Goal: Communication & Community: Answer question/provide support

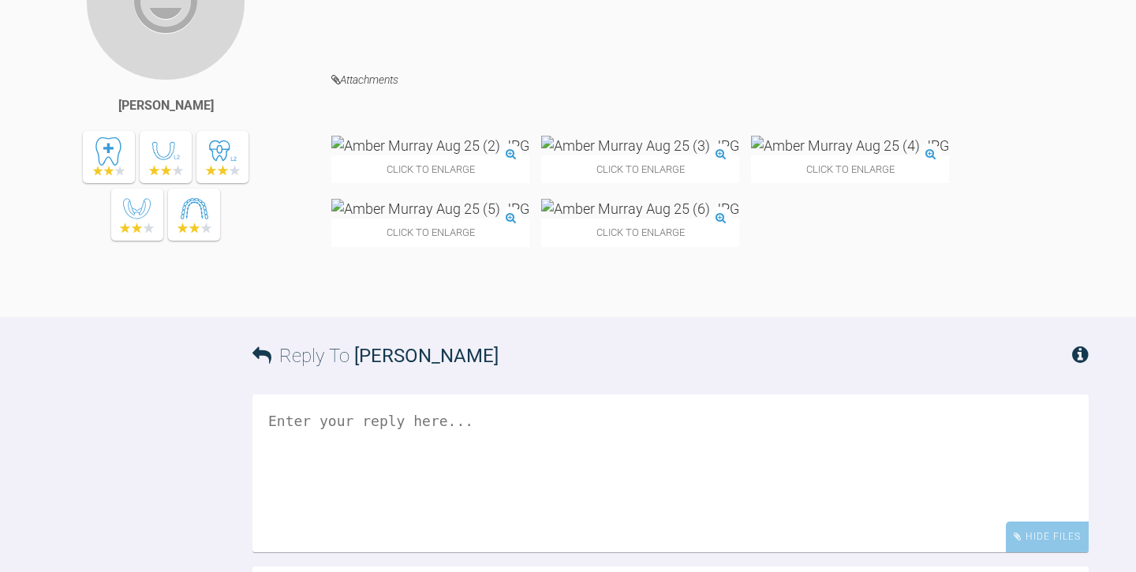
scroll to position [4904, 0]
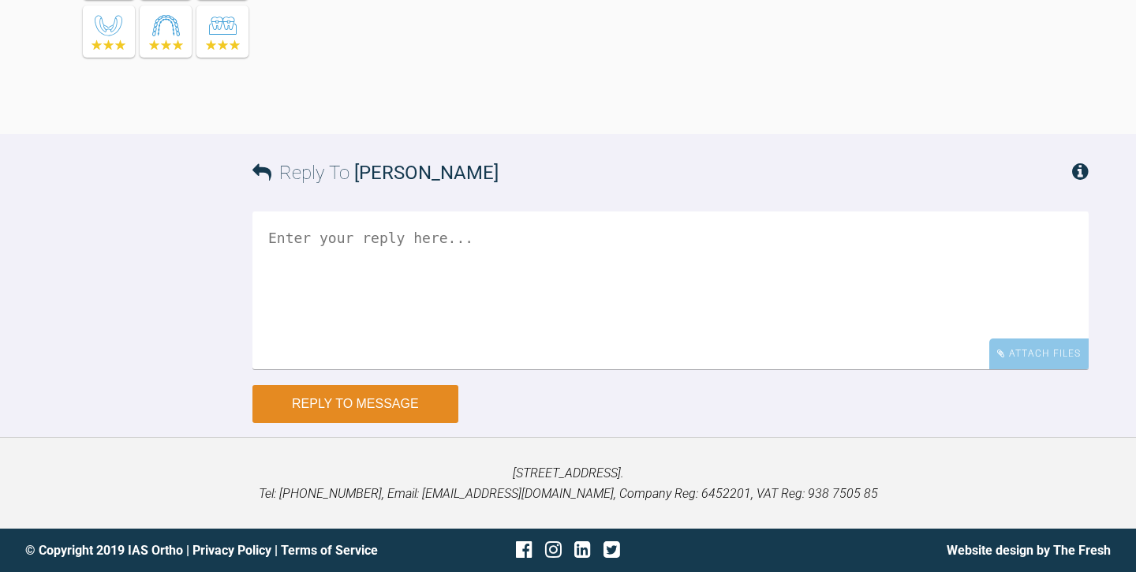
scroll to position [6387, 0]
click at [409, 400] on button "Reply to Message" at bounding box center [355, 404] width 206 height 38
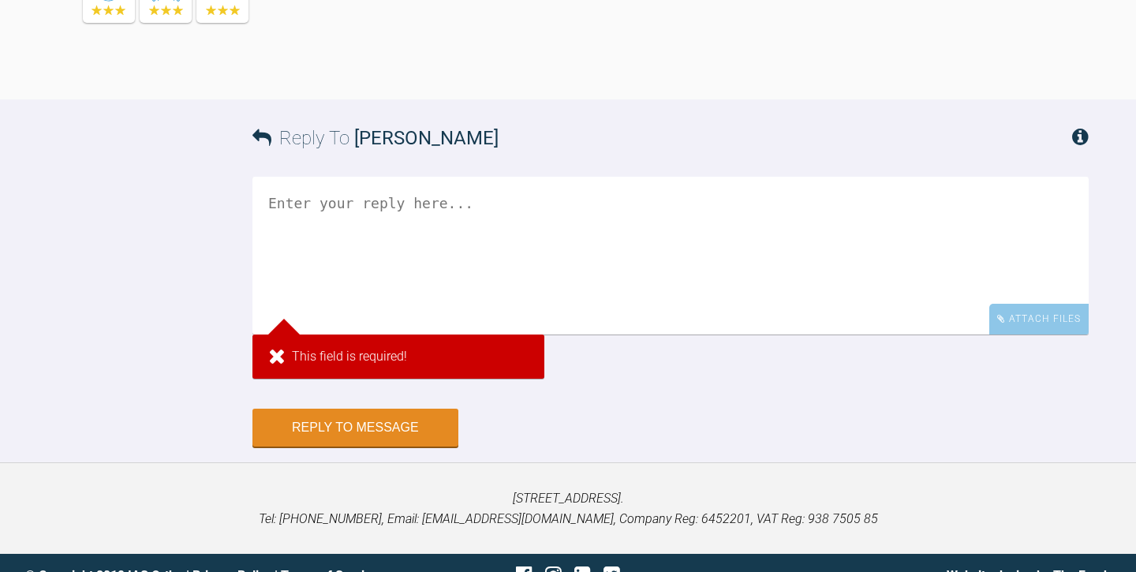
scroll to position [6216, 0]
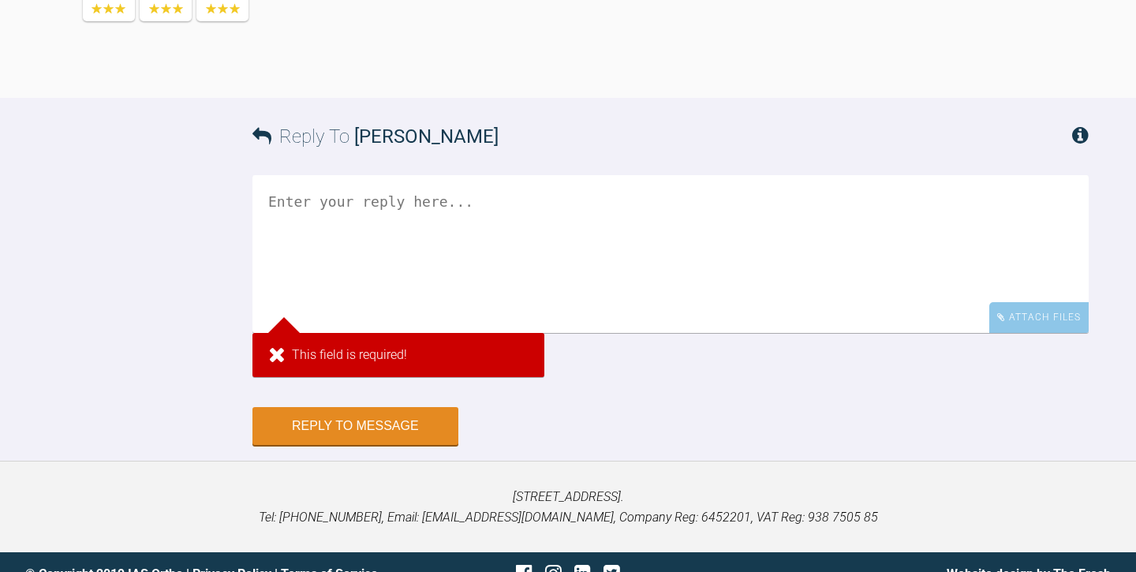
click at [334, 333] on textarea at bounding box center [670, 254] width 836 height 158
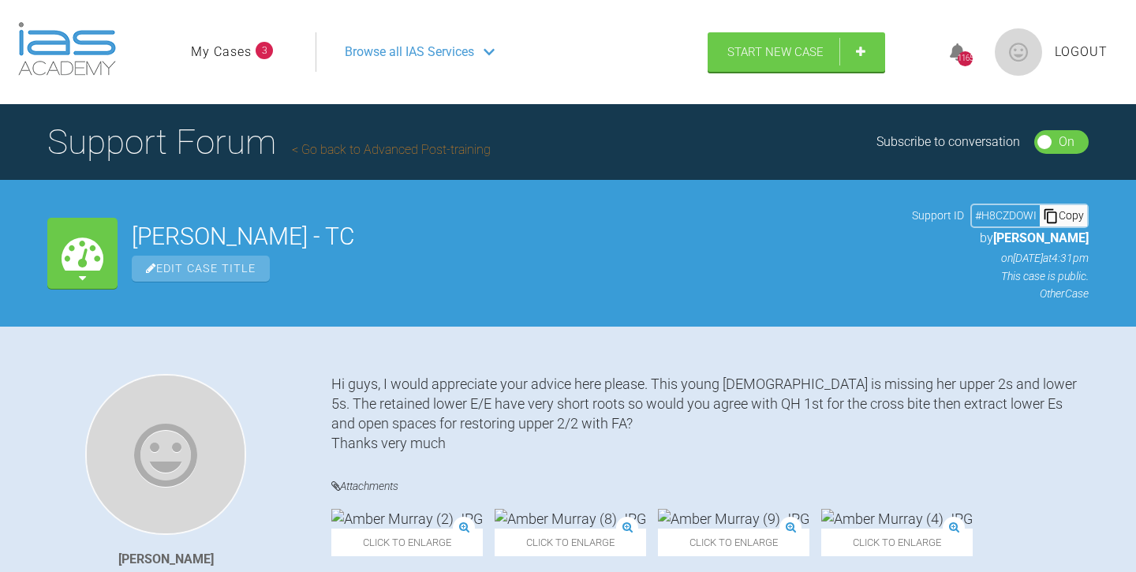
scroll to position [0, 0]
click at [226, 50] on link "My Cases" at bounding box center [221, 52] width 61 height 21
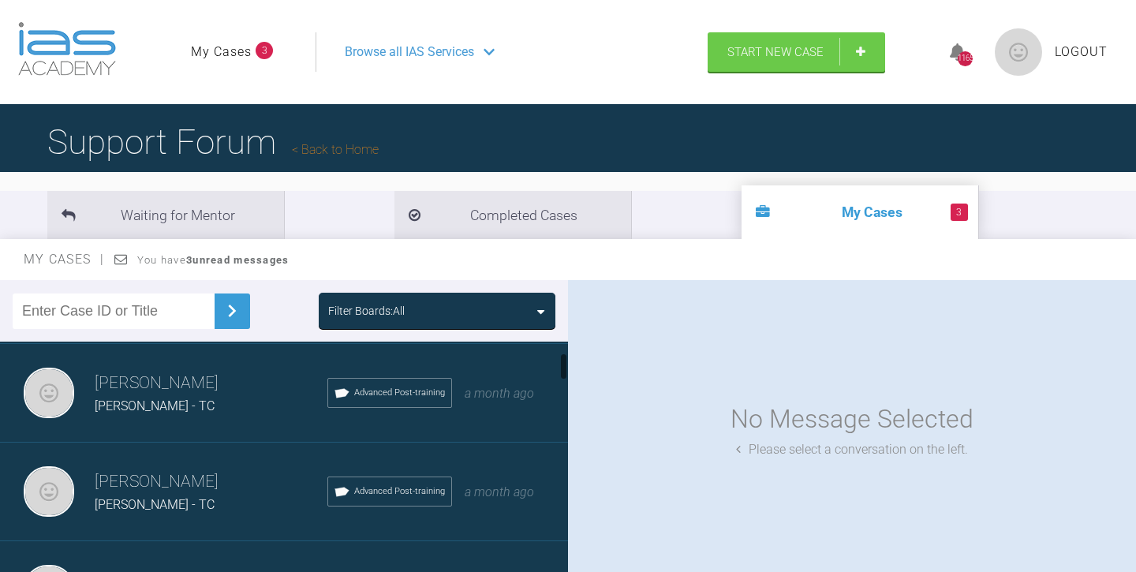
scroll to position [101, 0]
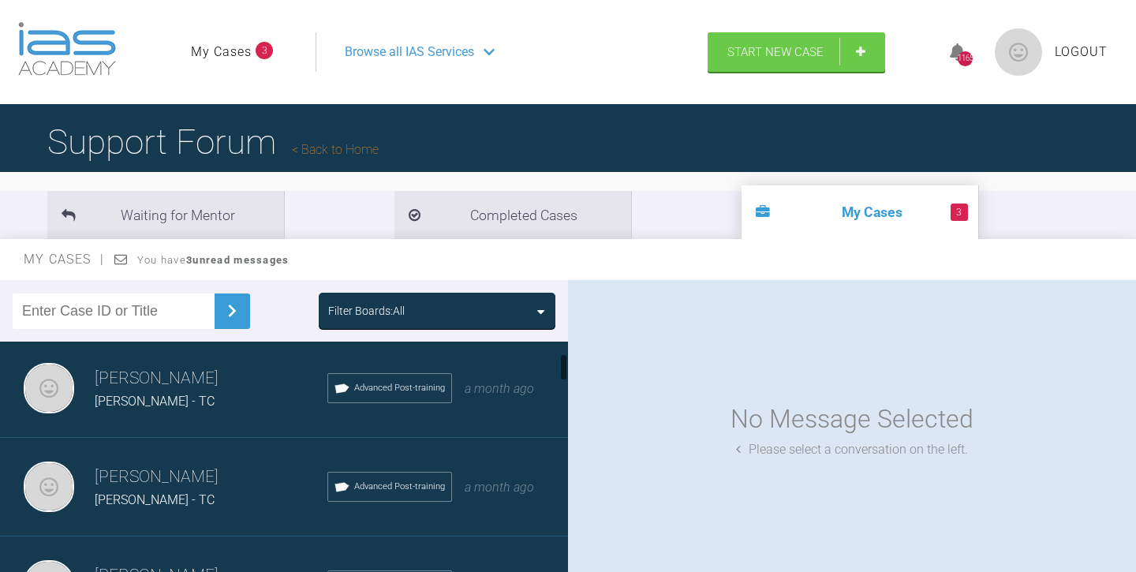
click at [230, 412] on div "Tom Crotty Kai Gorman - TC Advanced Post-training a month ago" at bounding box center [284, 388] width 568 height 99
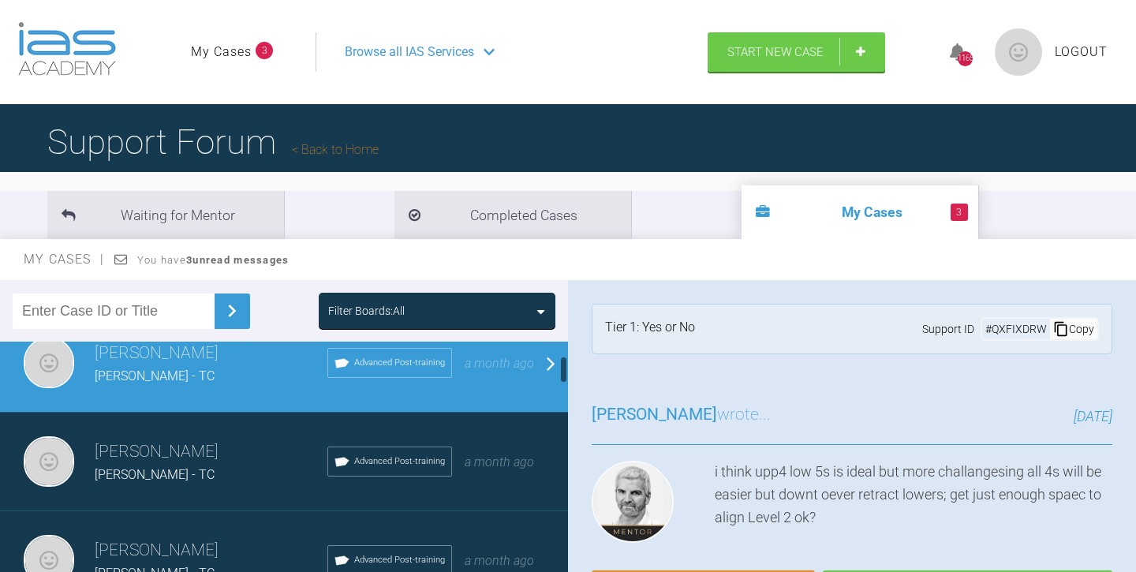
scroll to position [123, 0]
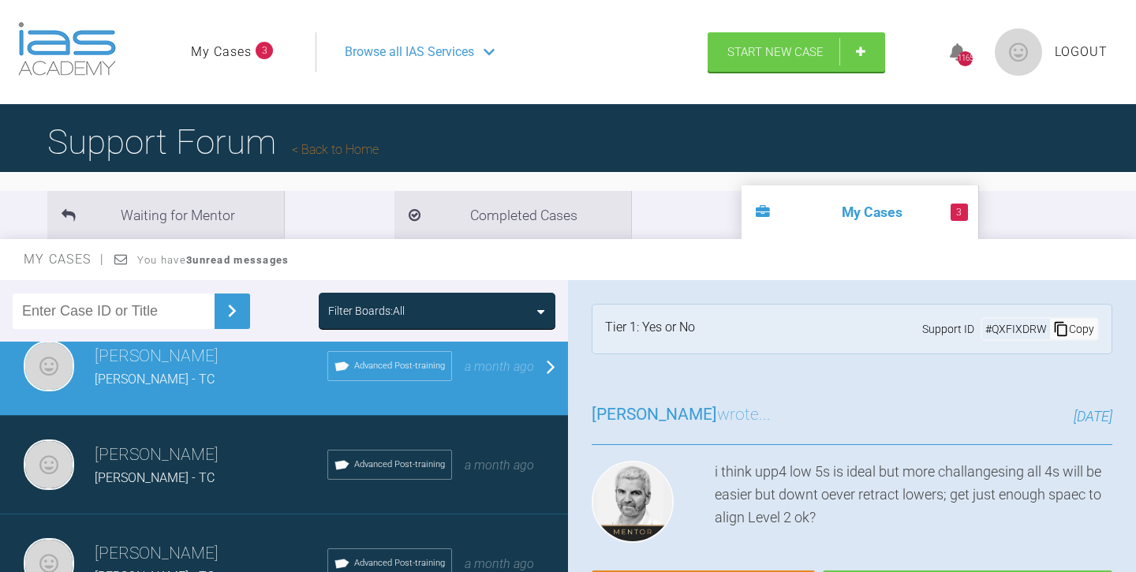
click at [196, 463] on h3 "[PERSON_NAME]" at bounding box center [211, 455] width 233 height 27
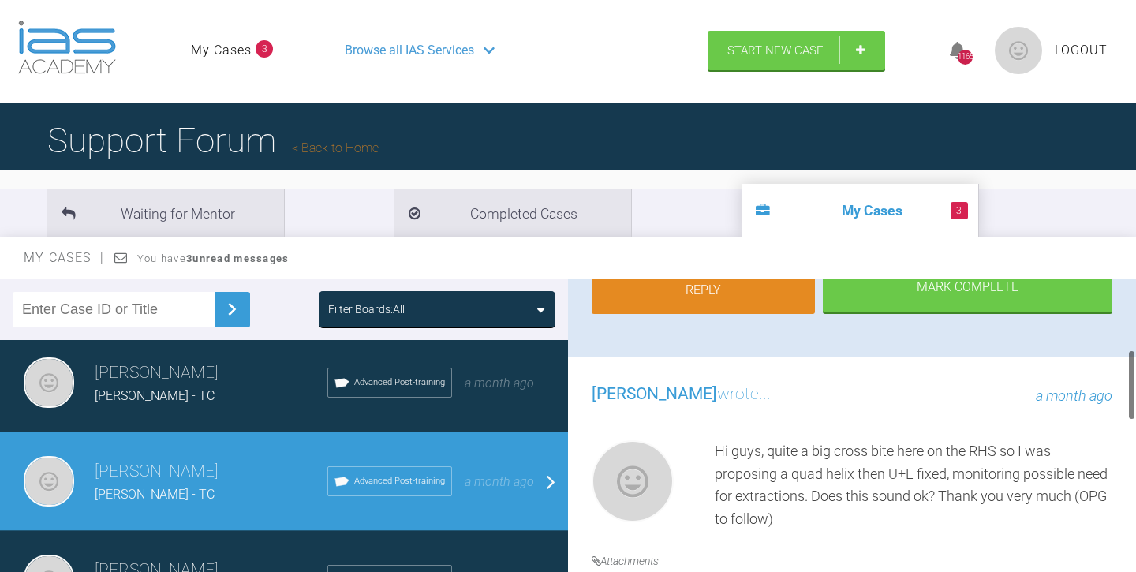
scroll to position [366, 0]
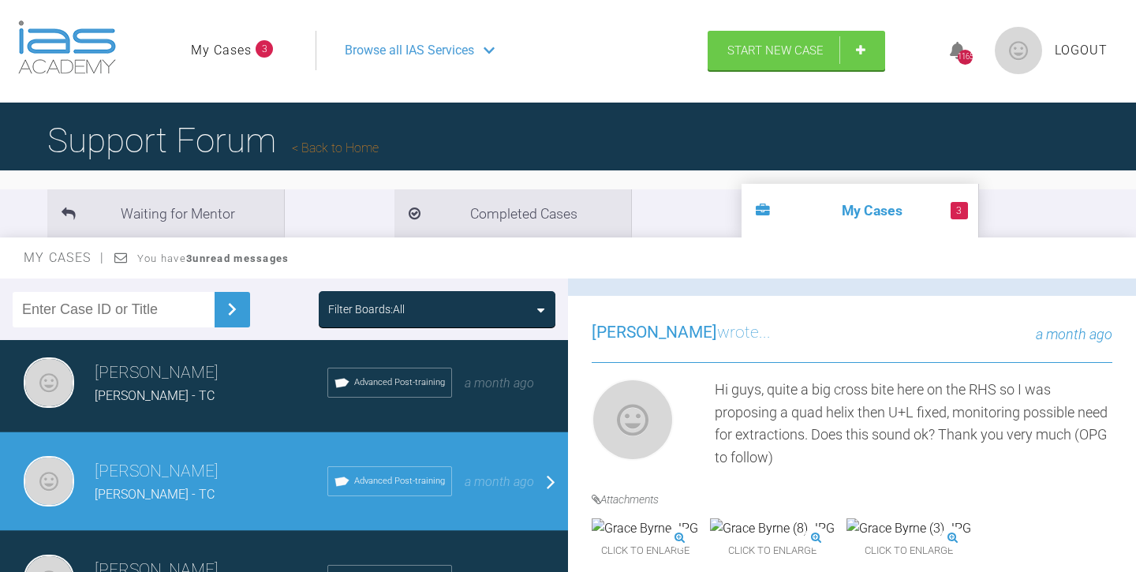
click at [110, 310] on input "text" at bounding box center [114, 309] width 202 height 35
type input "coman"
click at [353, 312] on div "Filter Boards: All" at bounding box center [366, 309] width 77 height 17
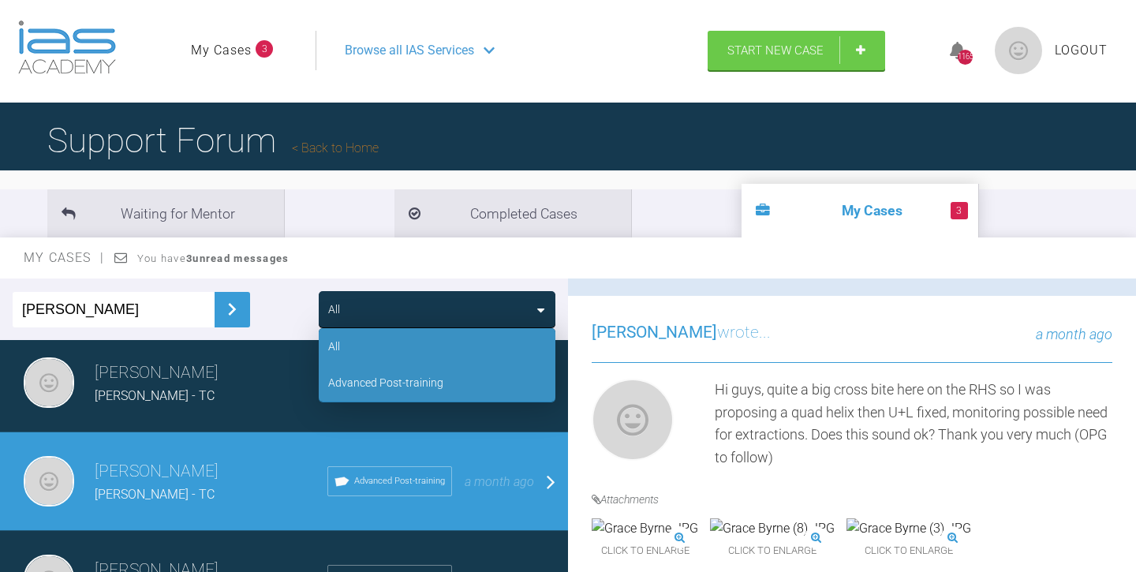
click at [357, 388] on div "Advanced Post-training" at bounding box center [385, 382] width 115 height 17
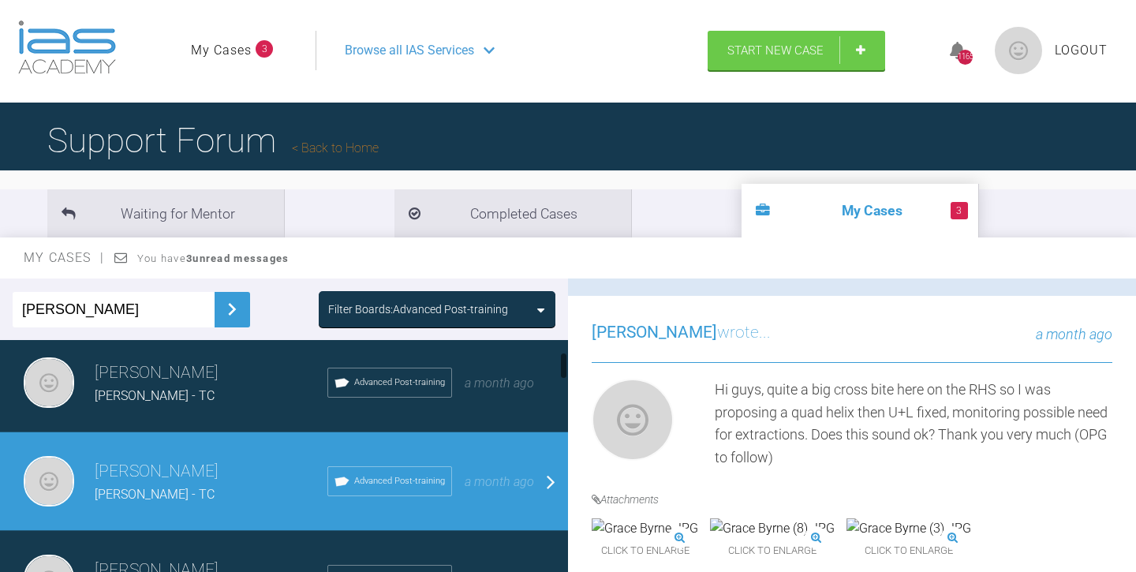
click at [222, 308] on img at bounding box center [231, 309] width 25 height 25
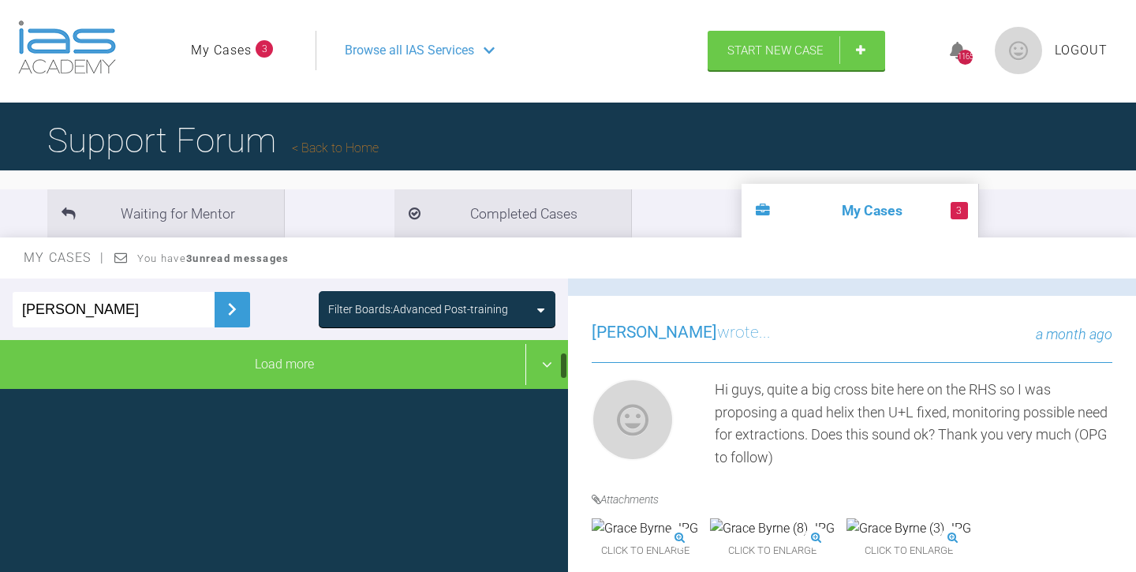
scroll to position [0, 0]
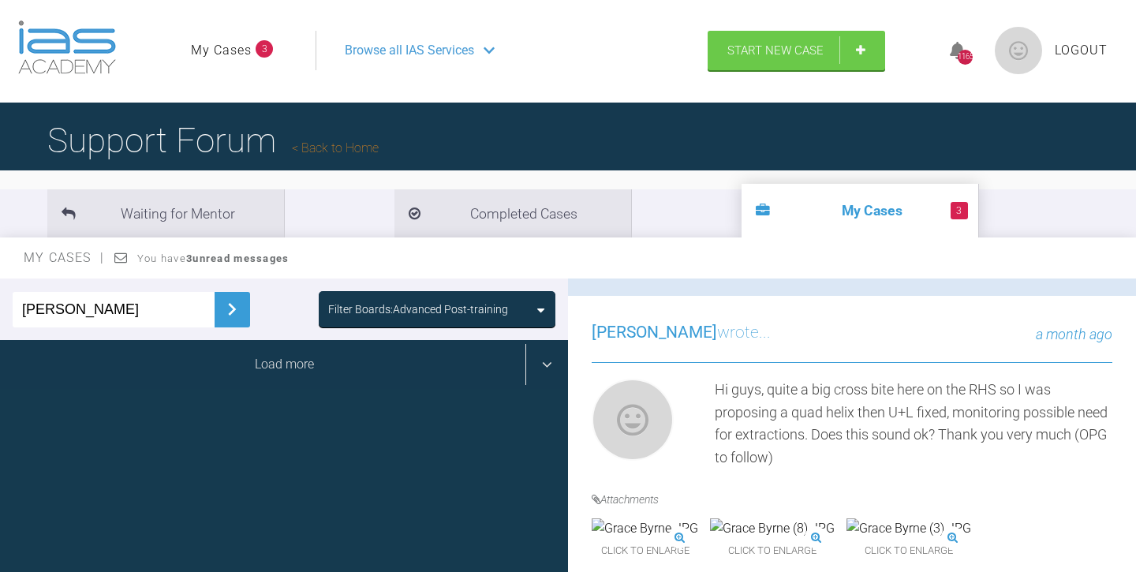
click at [238, 367] on div "Load more" at bounding box center [284, 364] width 568 height 49
click at [284, 364] on div "Load more" at bounding box center [284, 364] width 568 height 49
click at [290, 356] on div "Load more" at bounding box center [284, 364] width 568 height 49
click at [213, 386] on div "Load more" at bounding box center [284, 364] width 568 height 49
click at [277, 371] on div "Load more" at bounding box center [284, 364] width 568 height 49
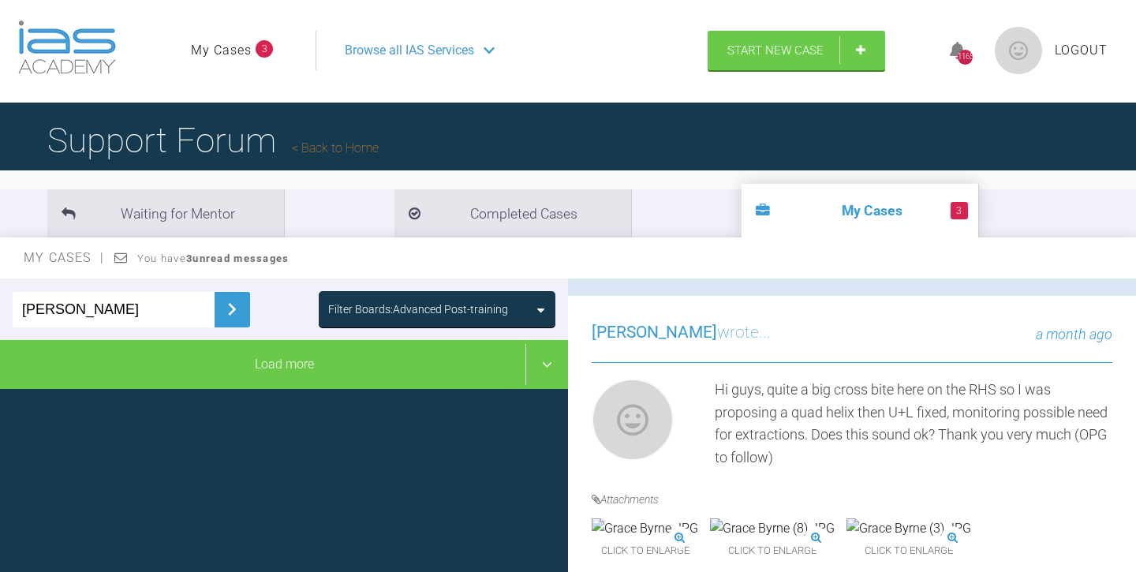
click at [226, 301] on img at bounding box center [231, 309] width 25 height 25
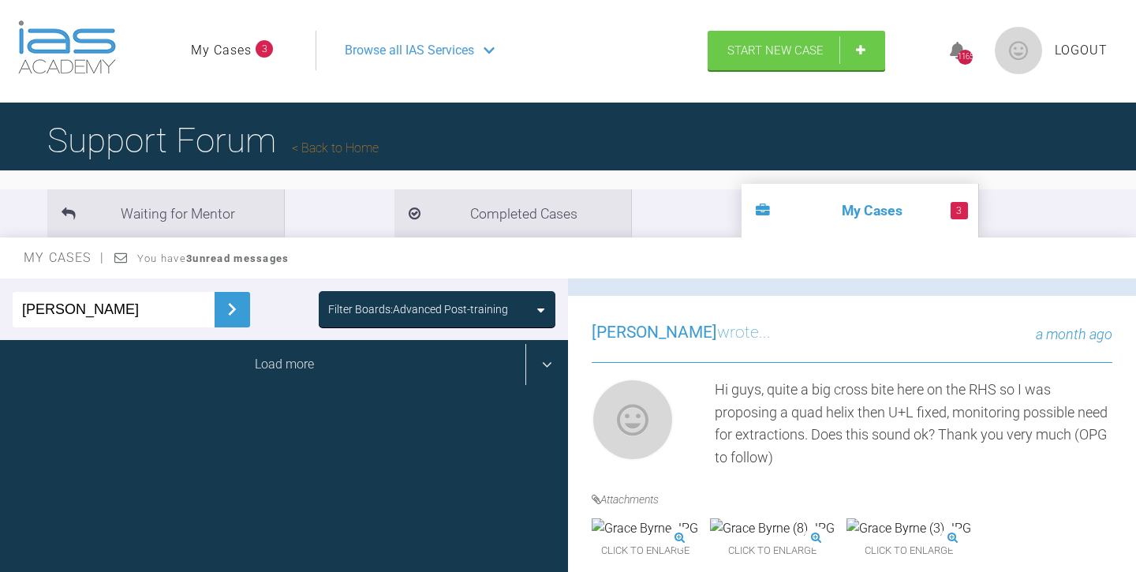
click at [260, 364] on div "Load more" at bounding box center [284, 364] width 568 height 49
click at [270, 363] on div "Load more" at bounding box center [284, 364] width 568 height 49
click at [220, 375] on div "Load more" at bounding box center [284, 364] width 568 height 49
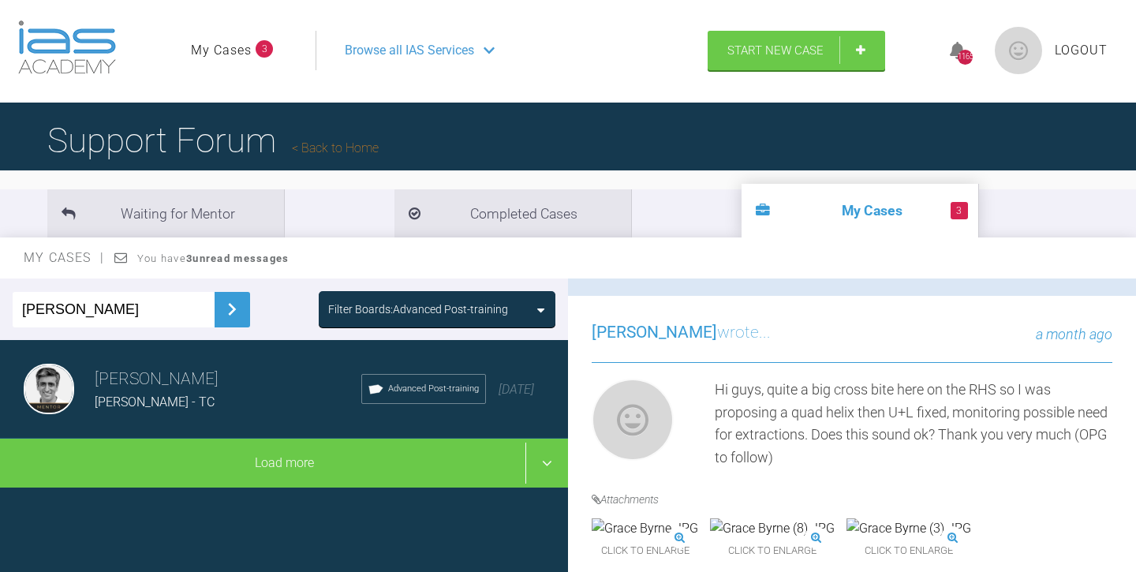
click at [205, 389] on h3 "Asif Chatoo" at bounding box center [228, 379] width 267 height 27
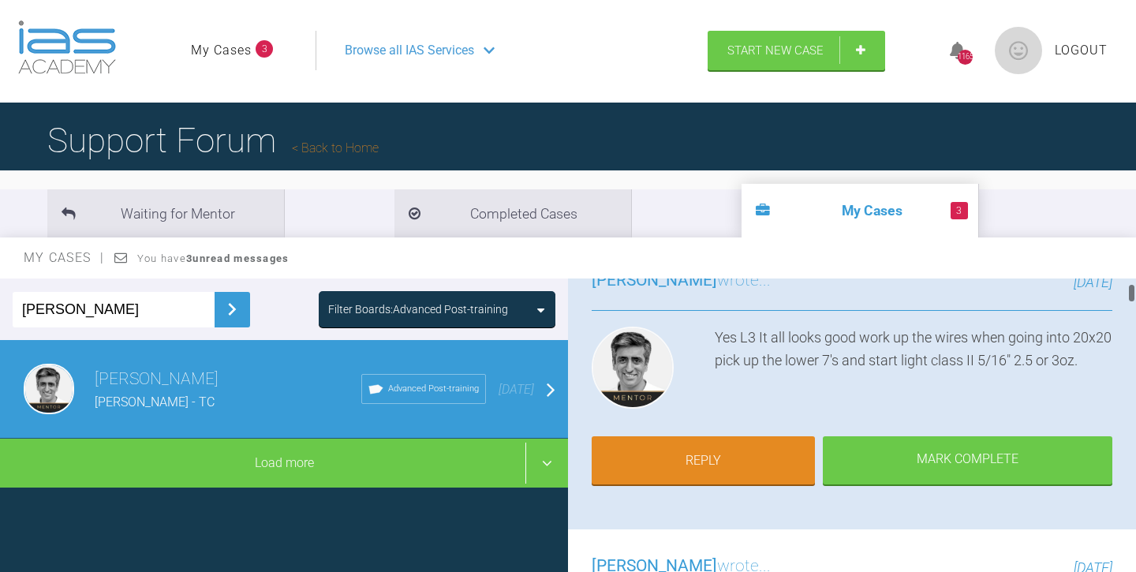
scroll to position [144, 0]
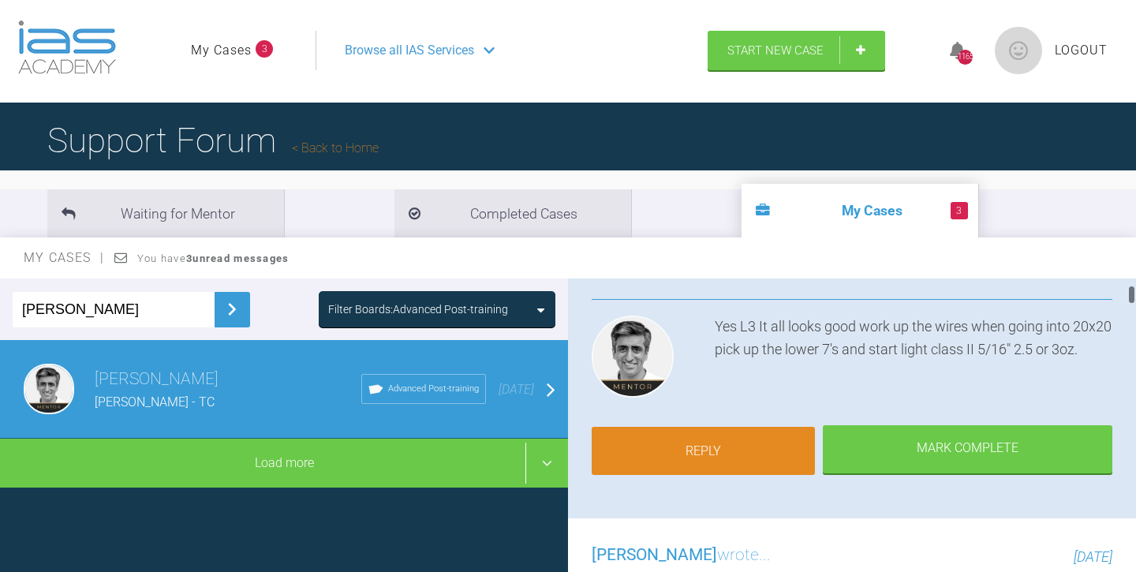
click at [697, 454] on link "Reply" at bounding box center [703, 451] width 223 height 49
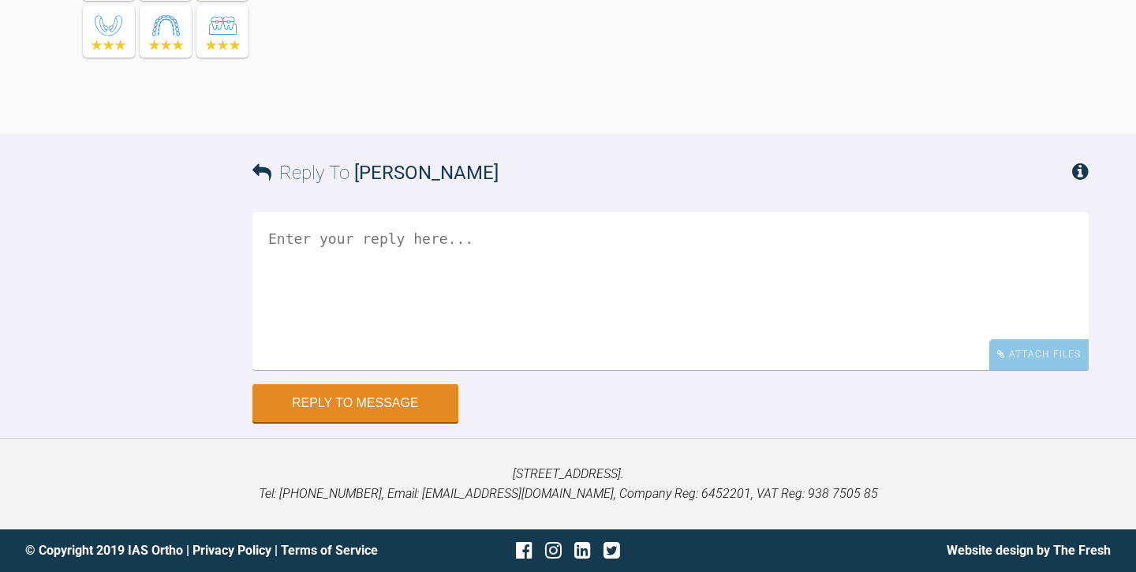
scroll to position [9474, 0]
click at [308, 235] on textarea at bounding box center [670, 291] width 836 height 158
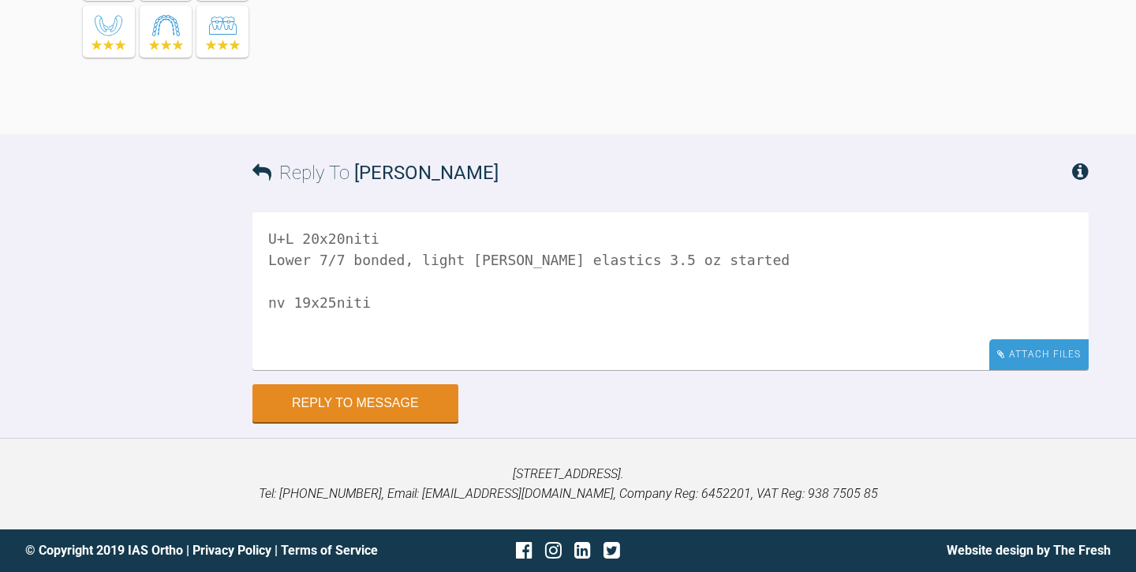
type textarea "U+L 20x20niti Lower 7/7 bonded, light cl II elastics 3.5 oz started nv 19x25niti"
click at [1027, 357] on div "Attach Files" at bounding box center [1038, 354] width 99 height 31
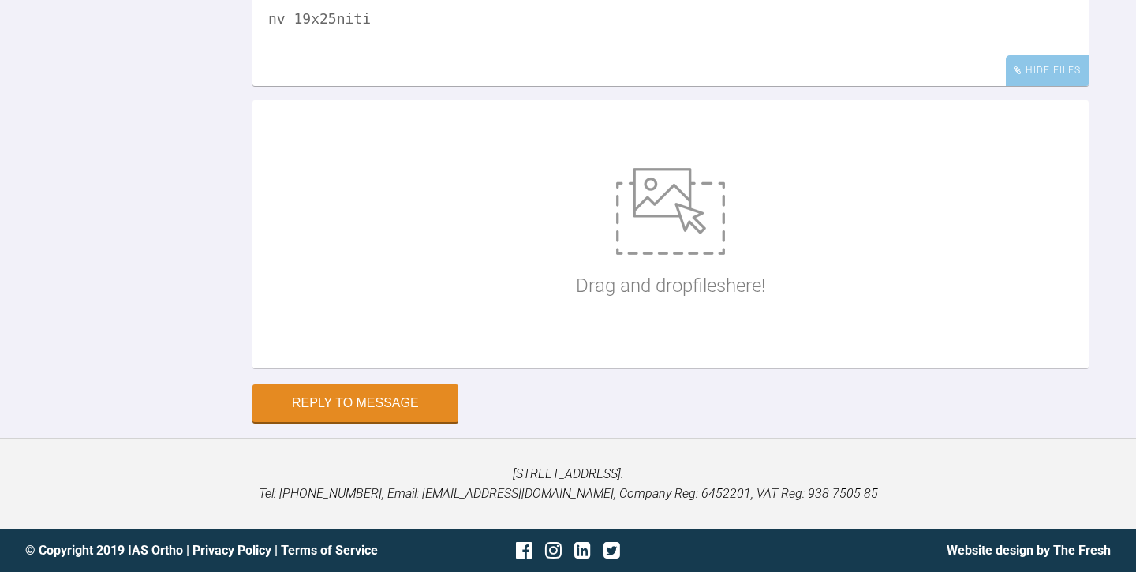
click at [666, 255] on img at bounding box center [670, 211] width 109 height 87
type input "C:\fakepath\Shane Coman Sept 25 (2).JPG"
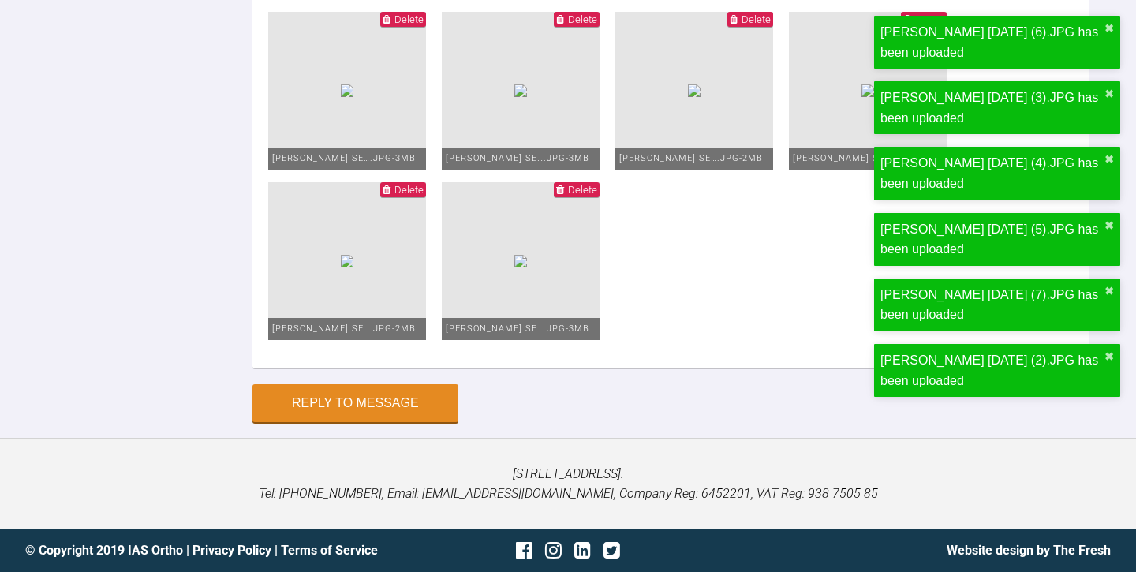
scroll to position [10020, 0]
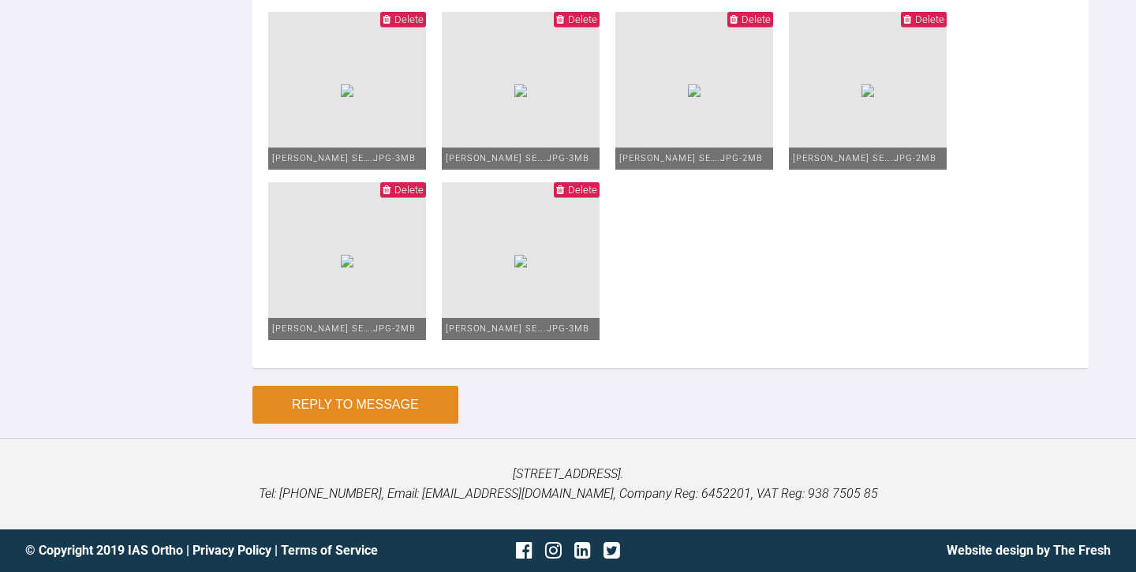
click at [366, 404] on button "Reply to Message" at bounding box center [355, 405] width 206 height 38
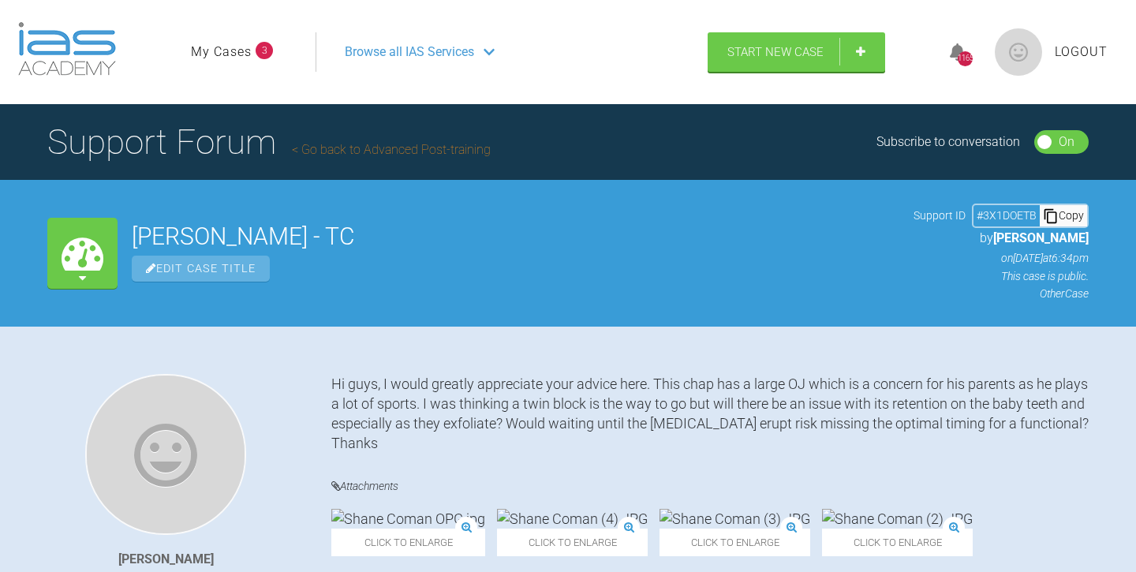
scroll to position [0, 0]
click at [765, 49] on span "Start New Case" at bounding box center [775, 54] width 96 height 14
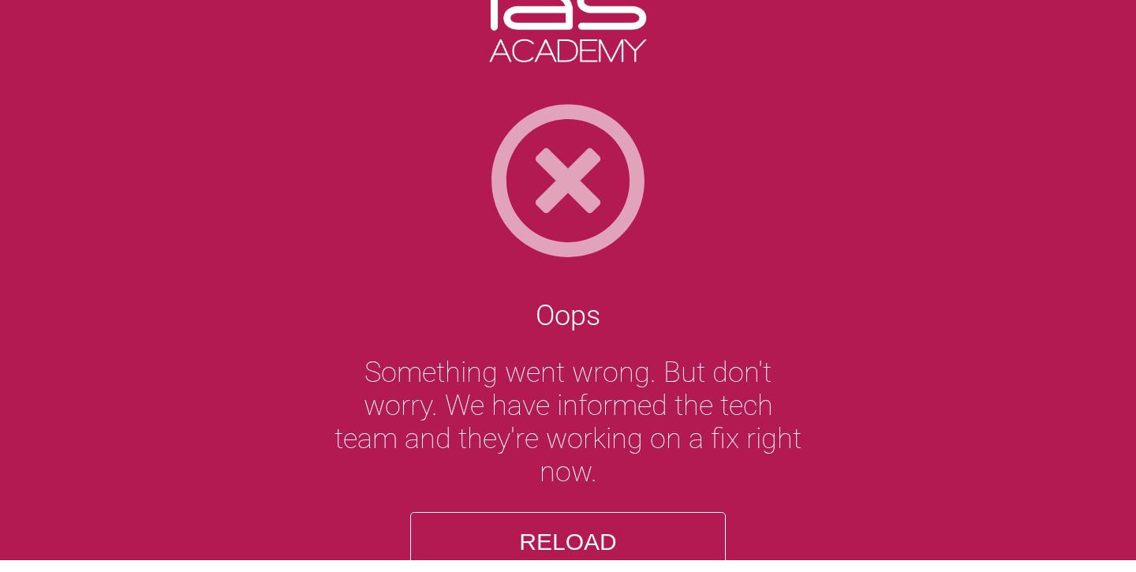
scroll to position [13, 0]
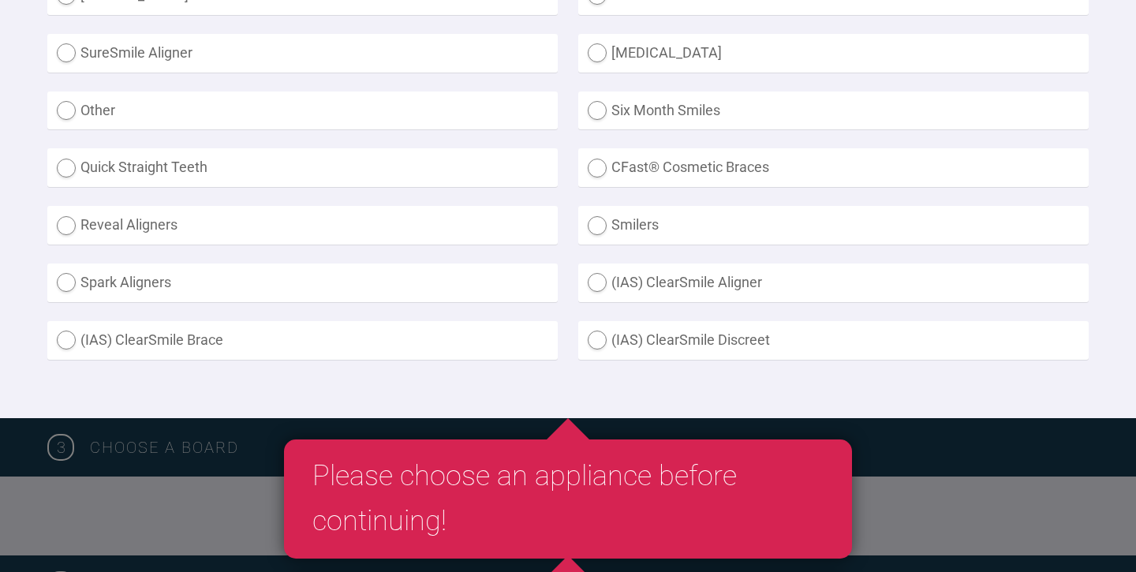
scroll to position [556, 0]
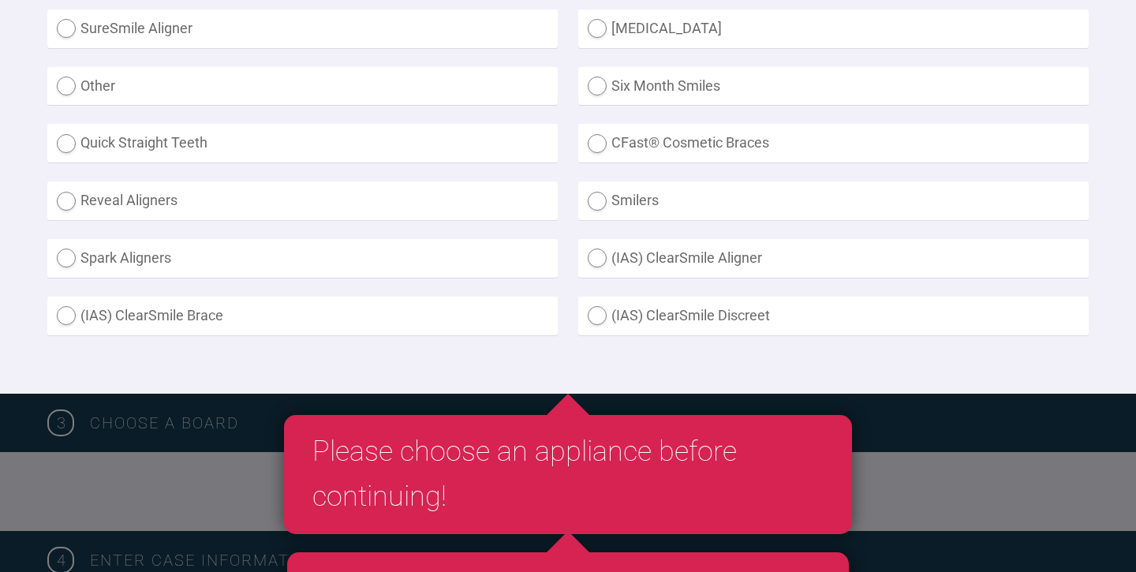
click at [188, 84] on label "Other" at bounding box center [302, 86] width 510 height 39
radio input "true"
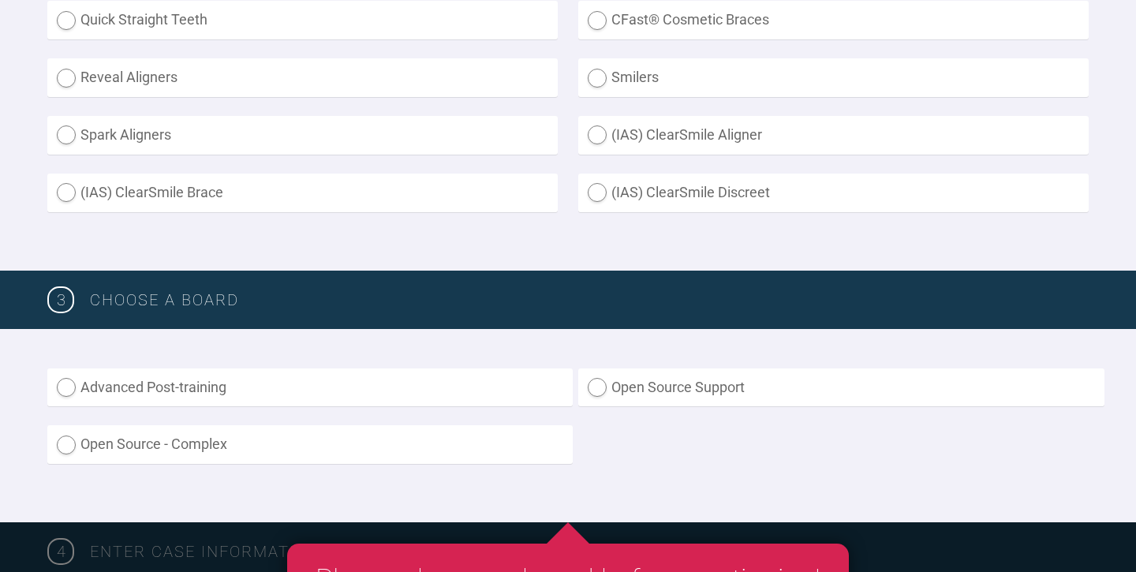
scroll to position [683, 0]
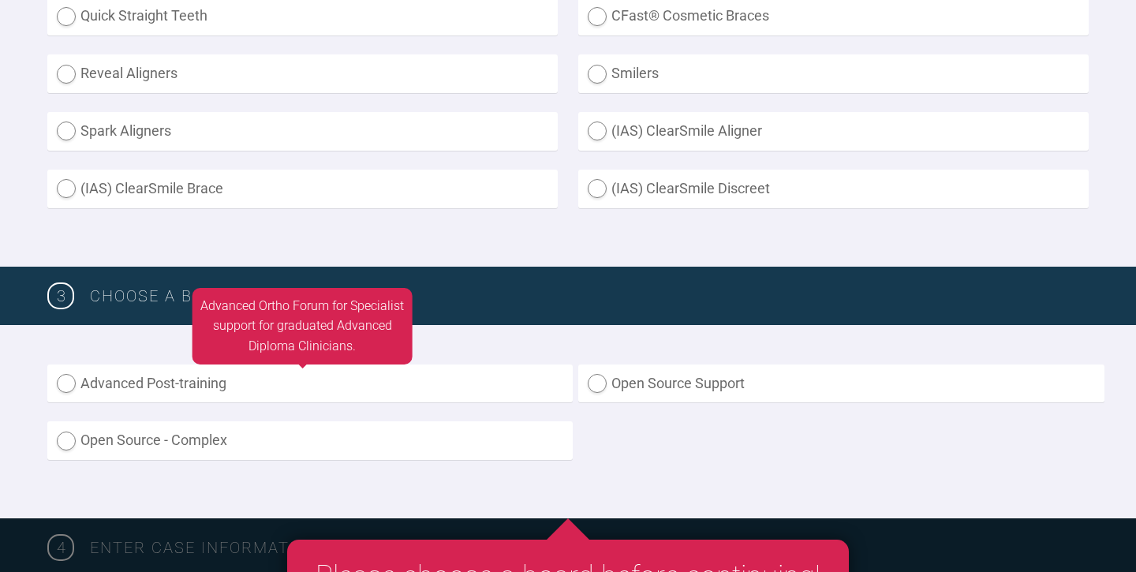
click at [342, 372] on label "Advanced Post-training" at bounding box center [309, 383] width 525 height 39
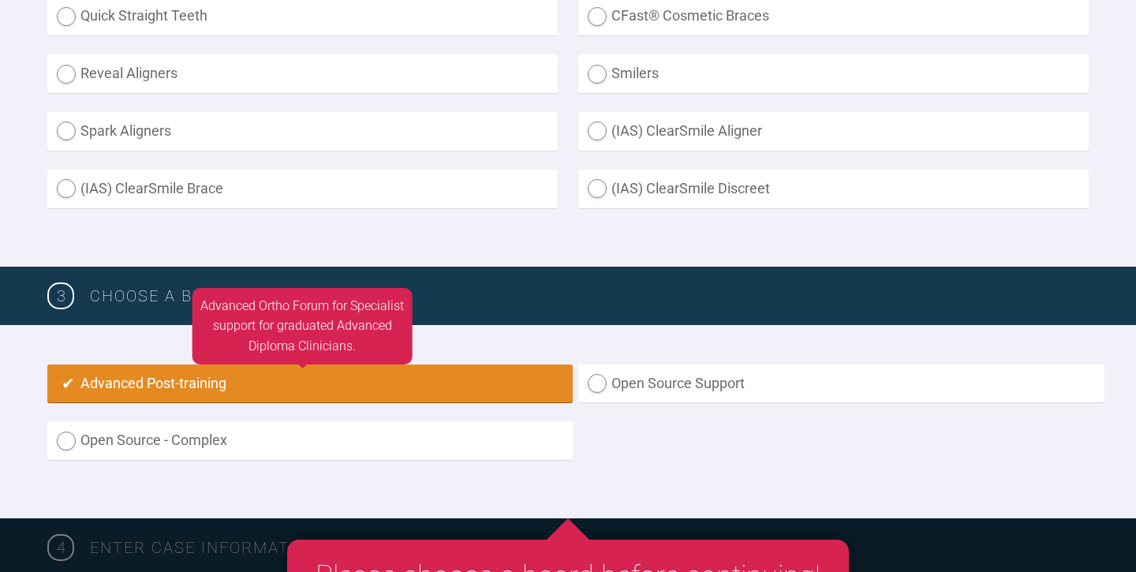
radio input "true"
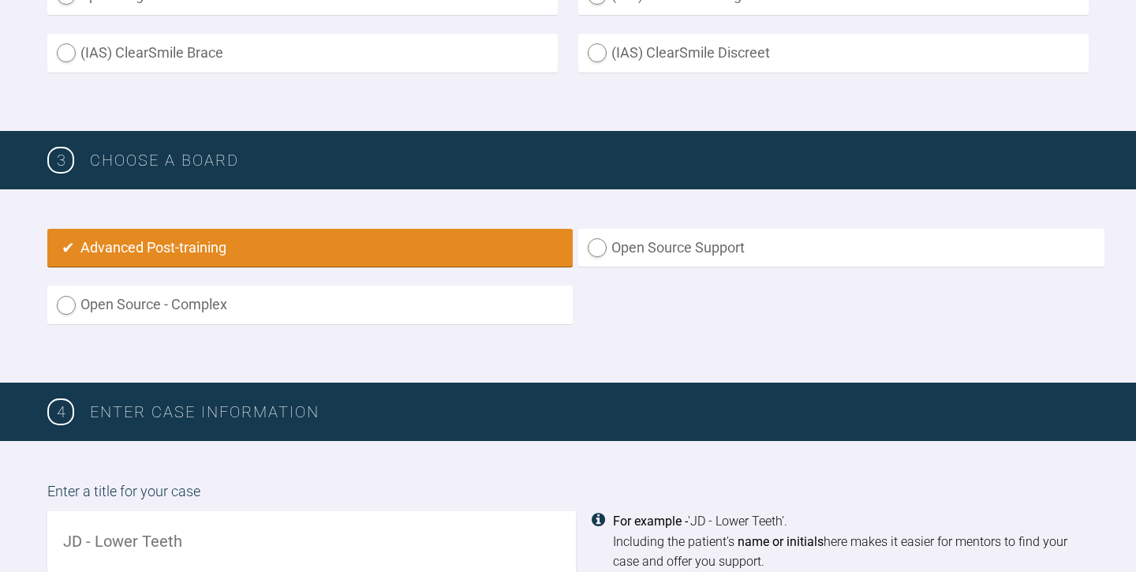
scroll to position [861, 0]
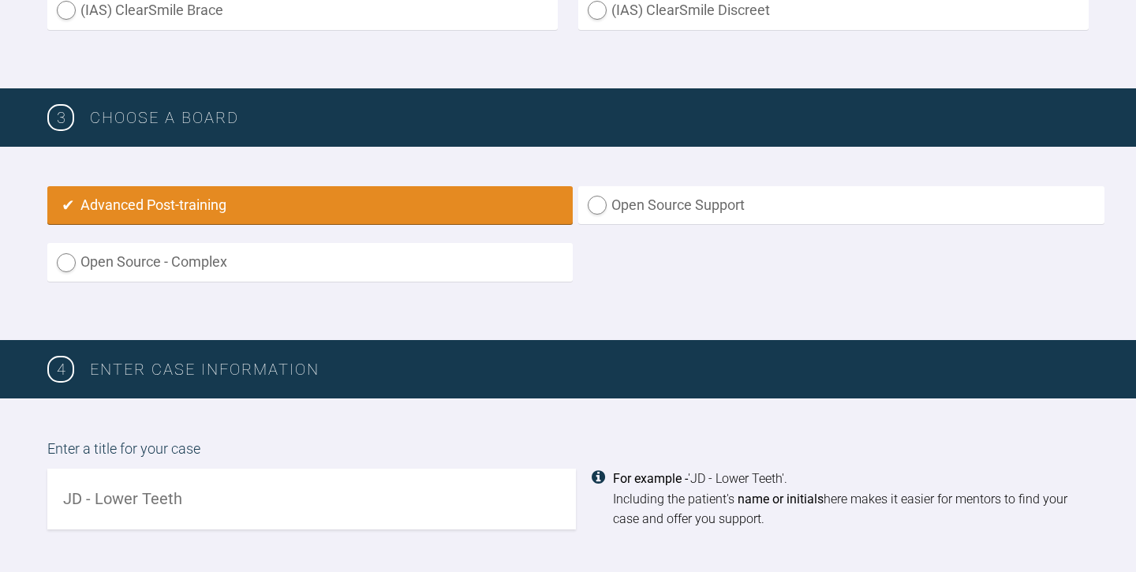
click at [121, 490] on input "text" at bounding box center [311, 499] width 529 height 61
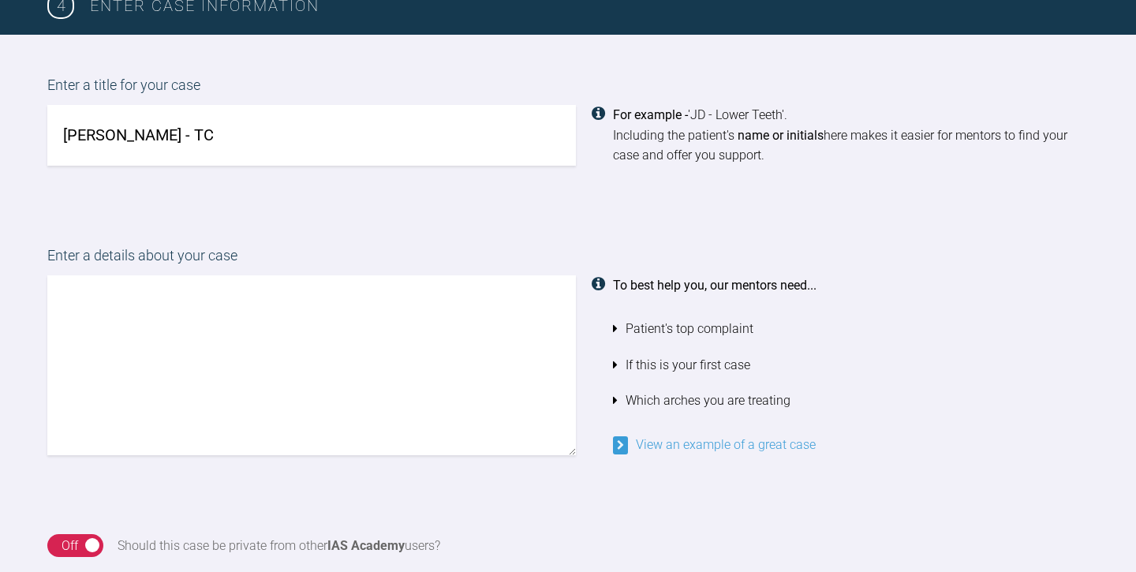
scroll to position [1231, 0]
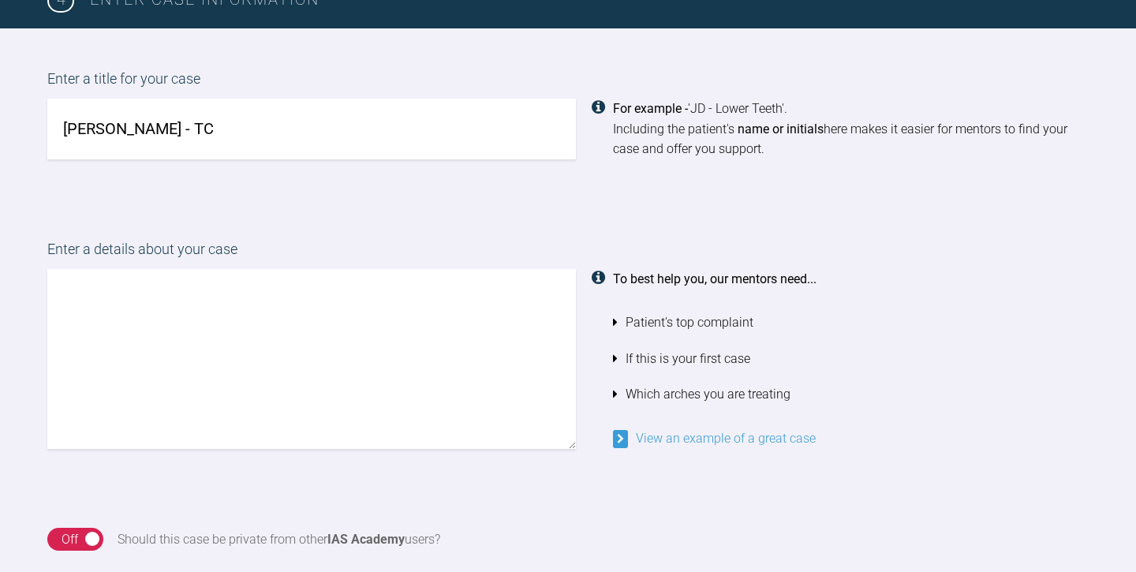
type input "[PERSON_NAME] - TC"
click at [95, 277] on textarea at bounding box center [311, 359] width 529 height 180
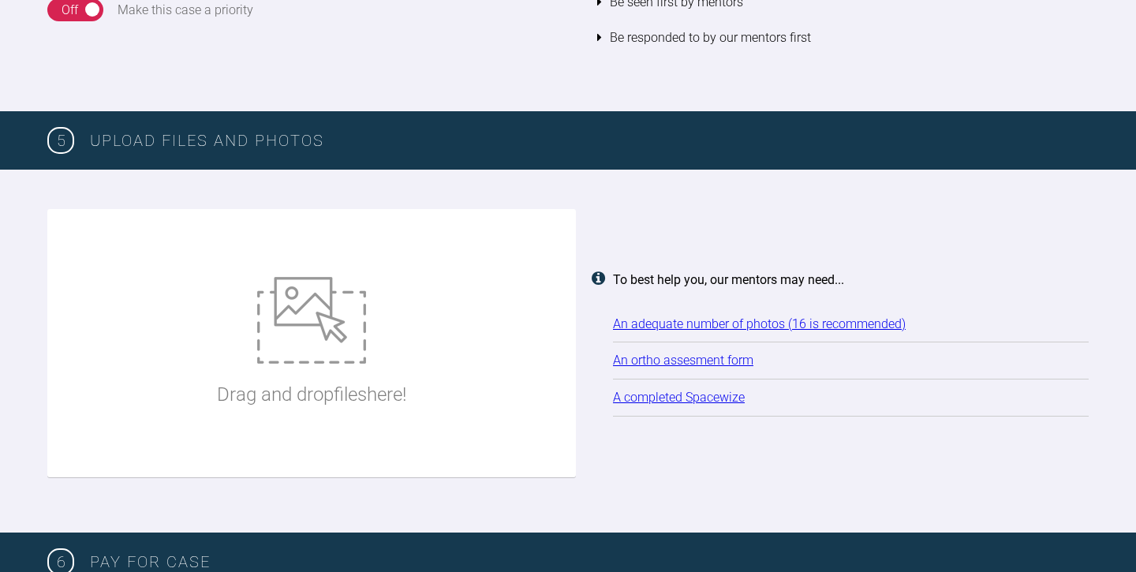
scroll to position [1915, 0]
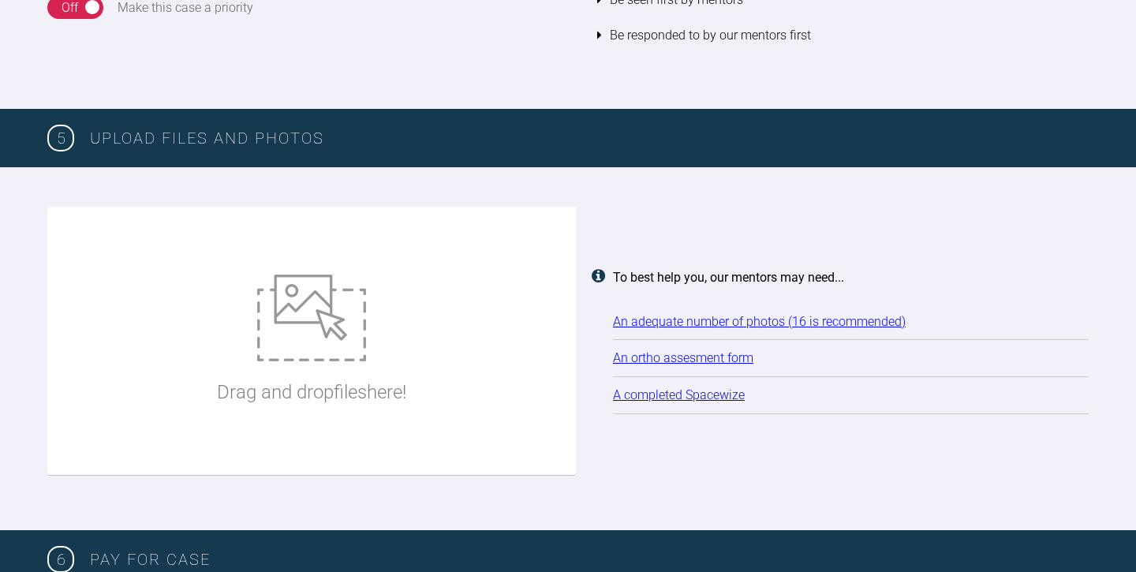
type textarea "Hi guys, can I get your opinion here please? Would you agree with extractions h…"
click at [334, 313] on img at bounding box center [311, 318] width 109 height 87
type input "C:\fakepath\[PERSON_NAME] (2).JPG"
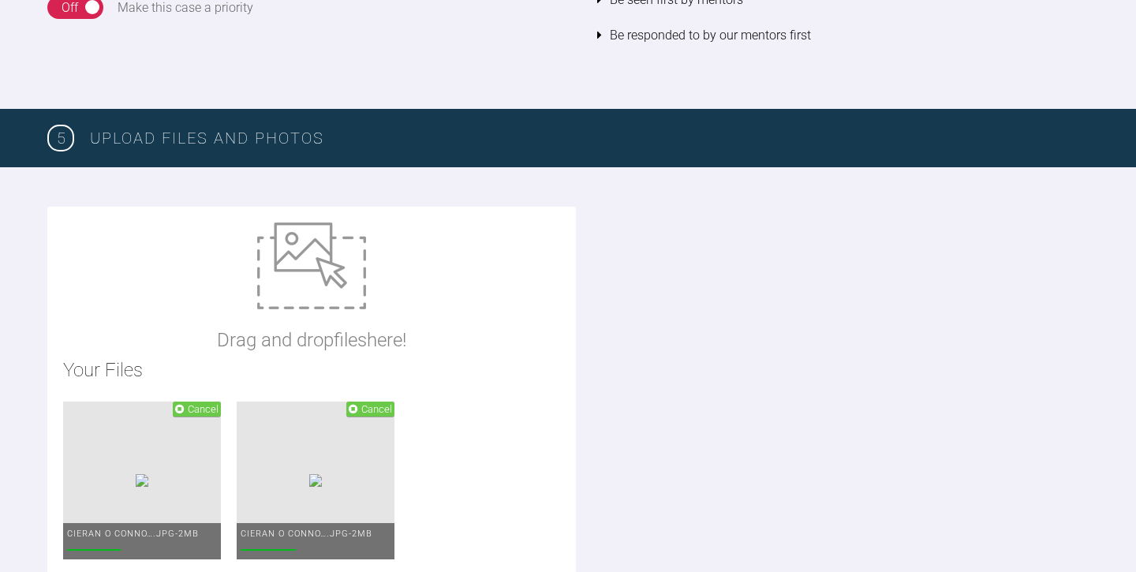
click at [308, 244] on img at bounding box center [311, 265] width 109 height 87
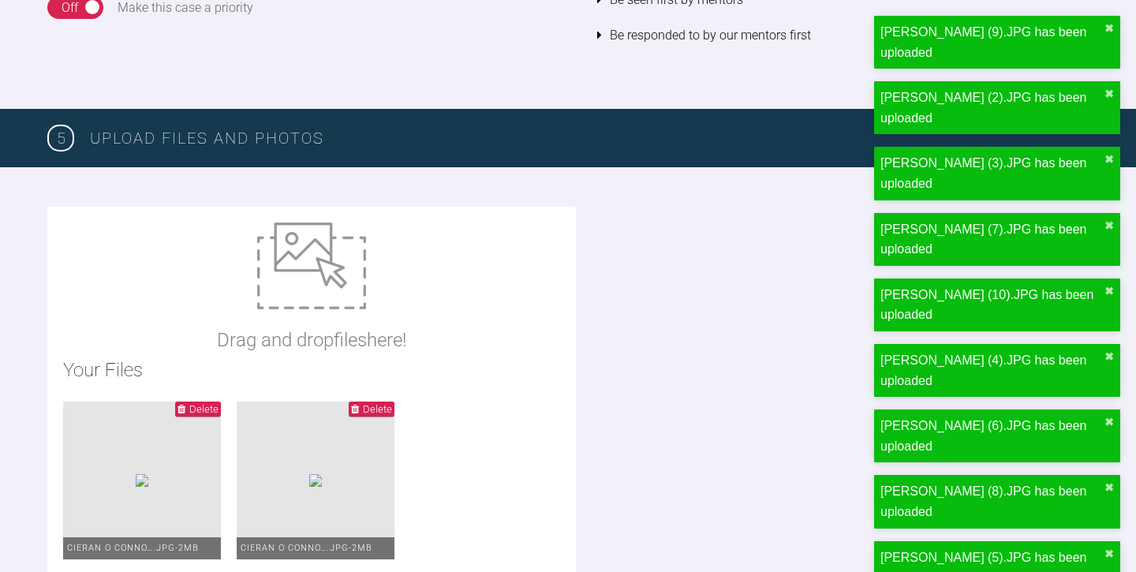
type input "C:\fakepath\[PERSON_NAME] ORTHODONTIC ASSESSMENT.docx"
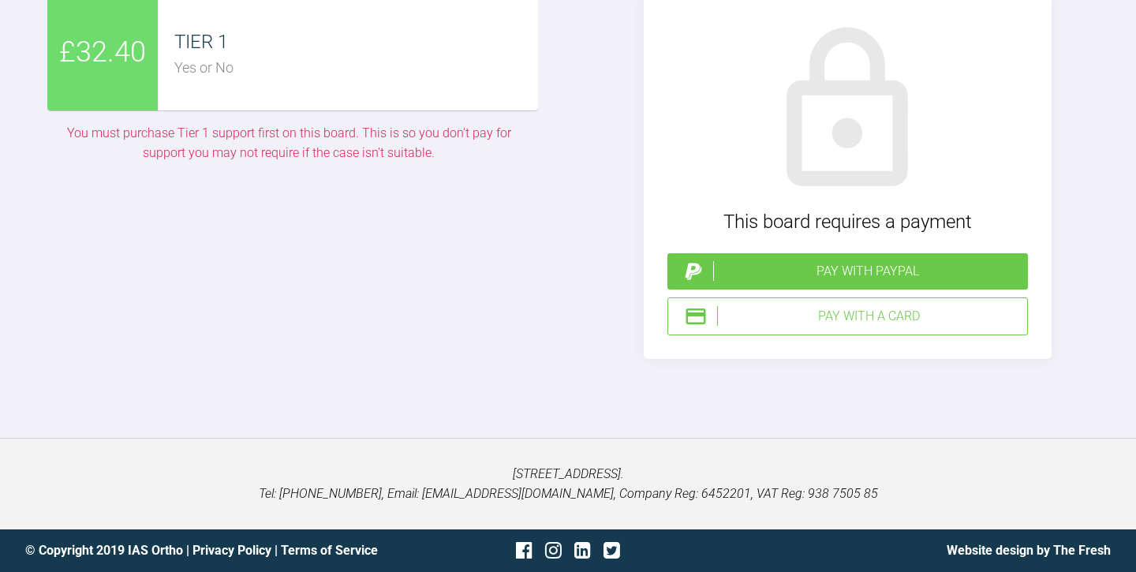
scroll to position [3837, 0]
click at [832, 318] on div "Pay with a Card" at bounding box center [869, 316] width 304 height 21
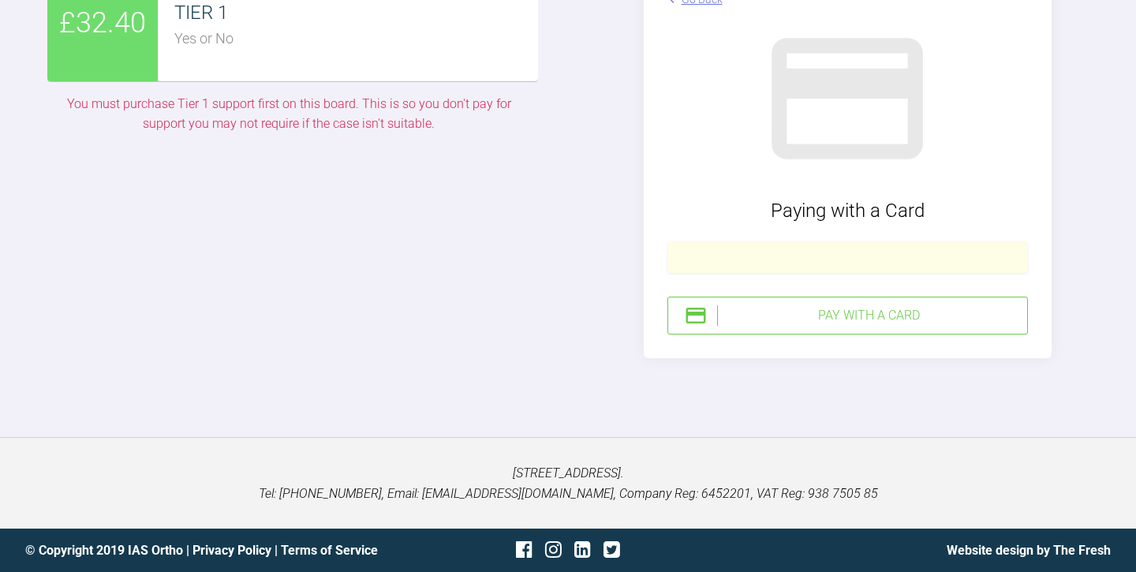
click at [879, 326] on div "Pay with a Card" at bounding box center [869, 315] width 304 height 21
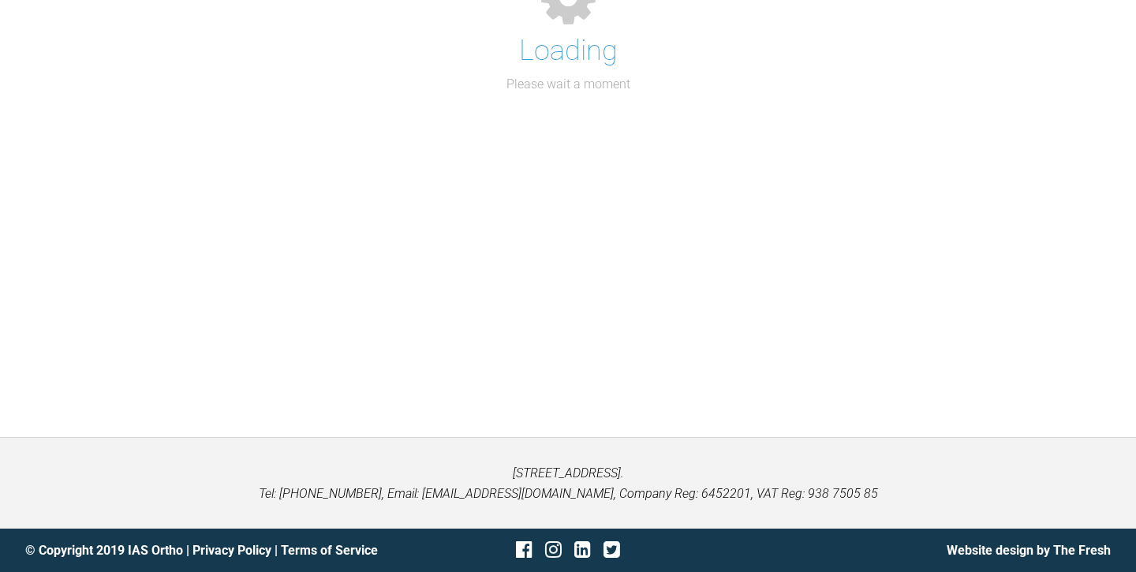
scroll to position [163, 0]
